Goal: Task Accomplishment & Management: Use online tool/utility

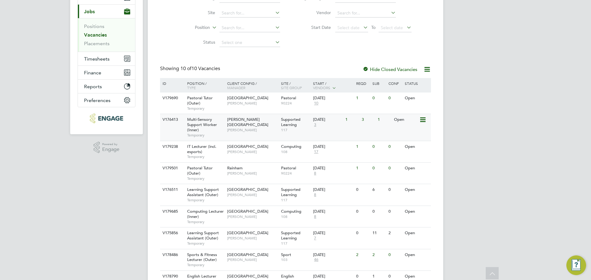
scroll to position [69, 0]
click at [209, 130] on div "Multi-Sensory Support Worker (Inner) Temporary" at bounding box center [203, 127] width 43 height 26
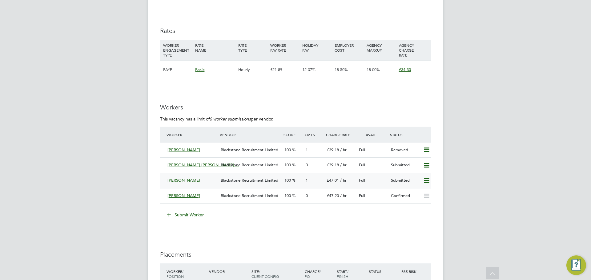
click at [264, 180] on span "Blackstone Recruitment Limited" at bounding box center [250, 180] width 58 height 5
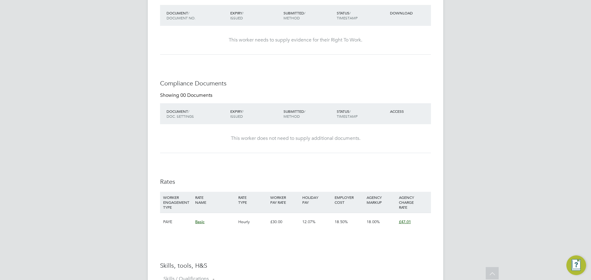
click at [402, 220] on div "£47.01" at bounding box center [413, 222] width 32 height 18
click at [404, 223] on span "£47.01" at bounding box center [405, 221] width 12 height 5
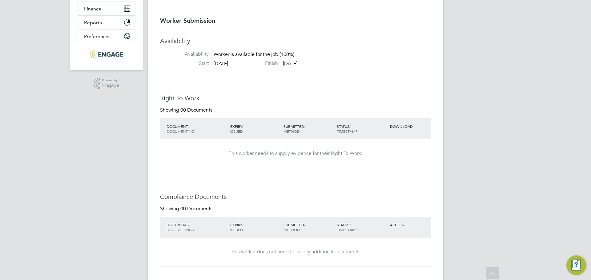
scroll to position [92, 0]
